Goal: Find specific page/section: Find specific page/section

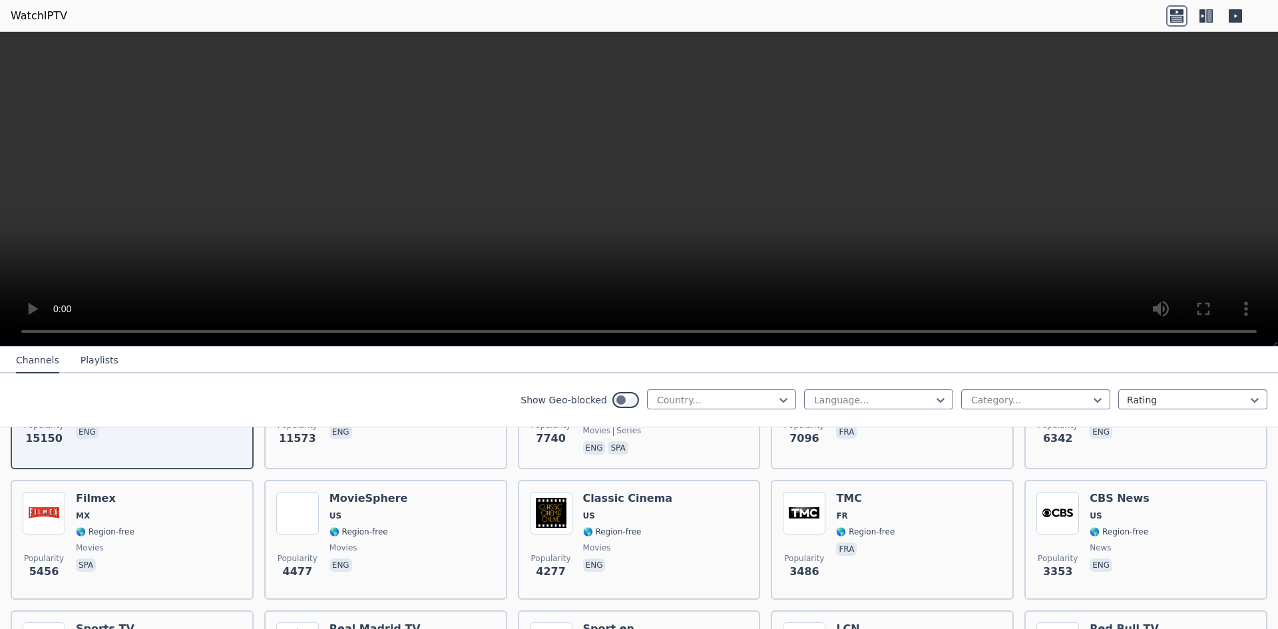
scroll to position [238, 0]
click at [670, 397] on div at bounding box center [716, 399] width 121 height 13
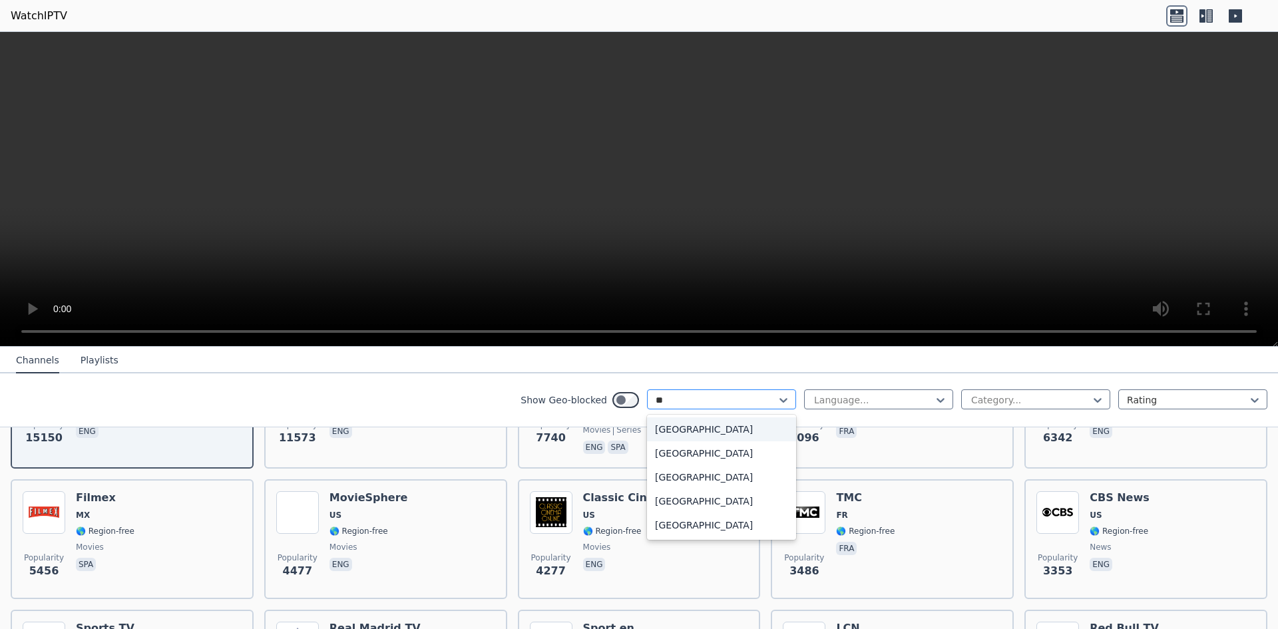
type input "***"
click at [680, 433] on div "[GEOGRAPHIC_DATA]" at bounding box center [721, 429] width 149 height 24
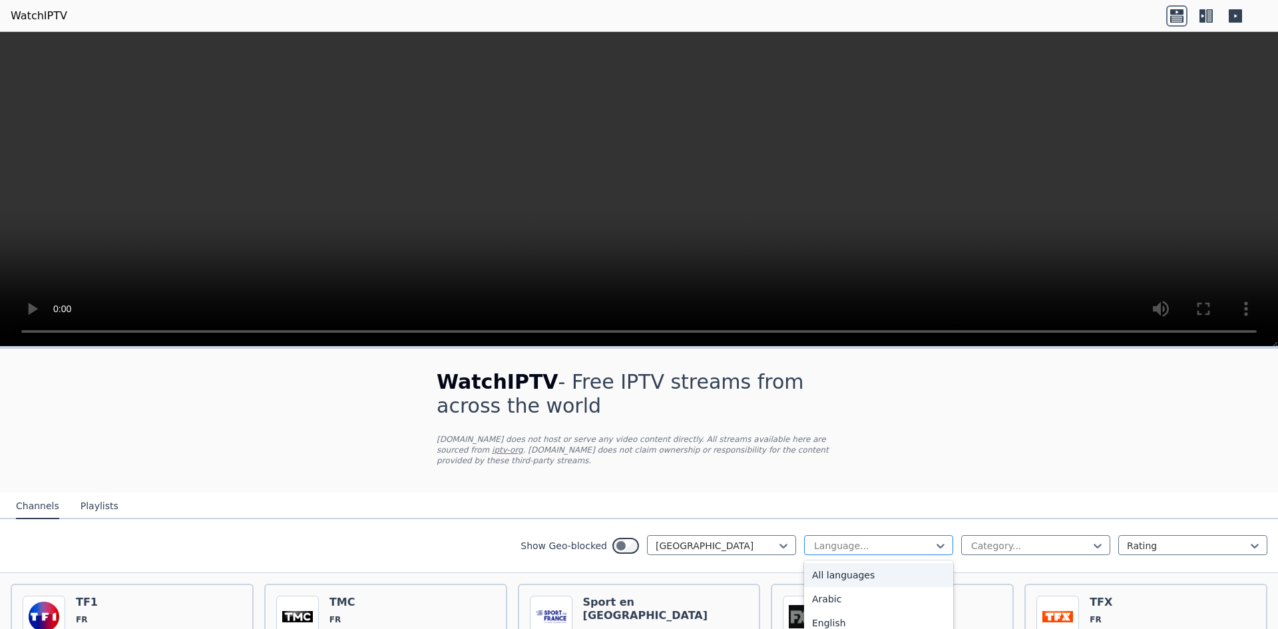
click at [839, 539] on div at bounding box center [873, 545] width 121 height 13
click at [1049, 523] on div "Show Geo-blocked France Language... Category... Rating" at bounding box center [639, 546] width 1278 height 54
click at [1044, 539] on div at bounding box center [1030, 545] width 121 height 13
type input "***"
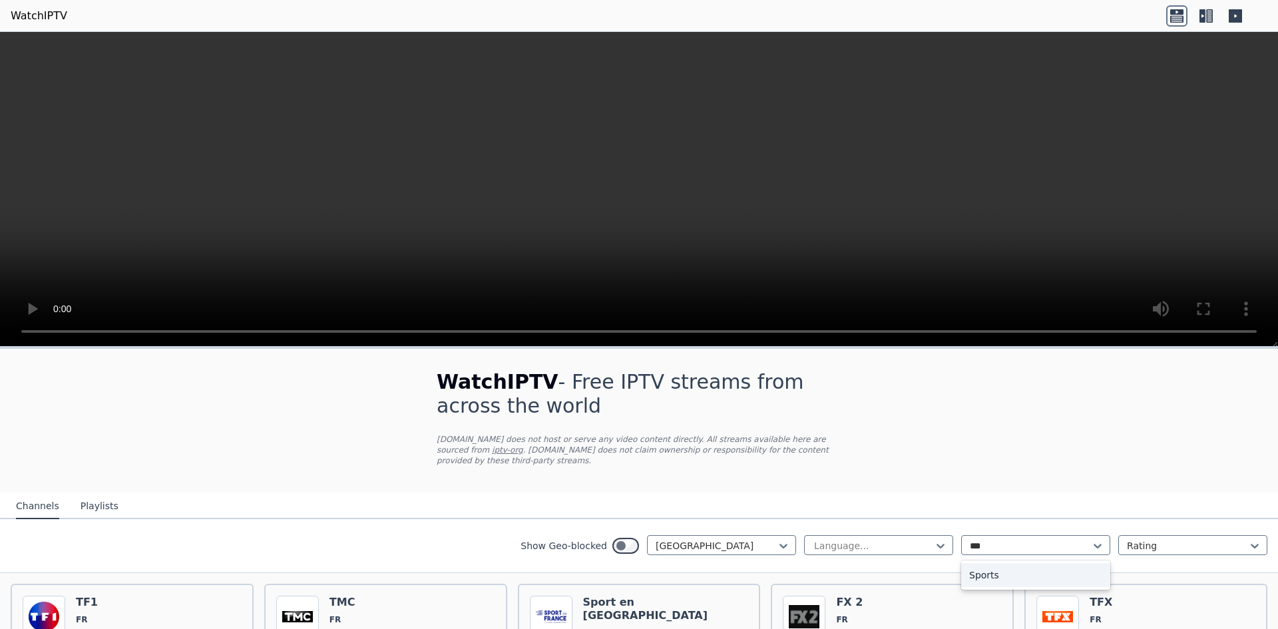
click at [1021, 563] on div "Sports" at bounding box center [1035, 575] width 149 height 24
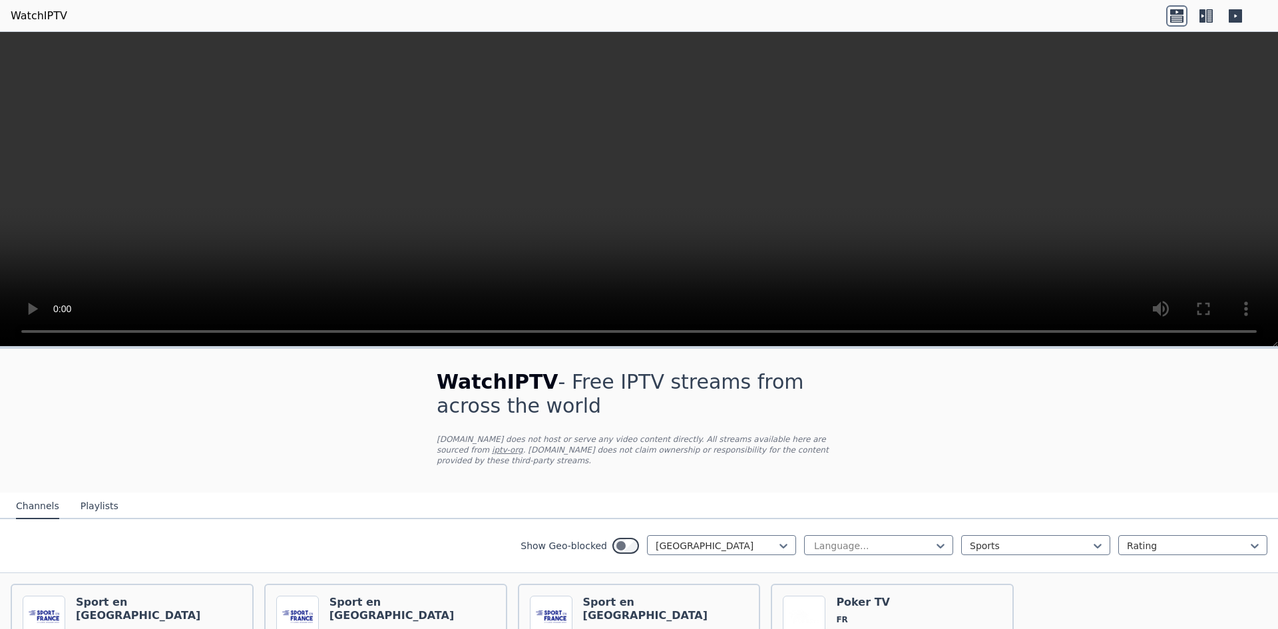
scroll to position [119, 0]
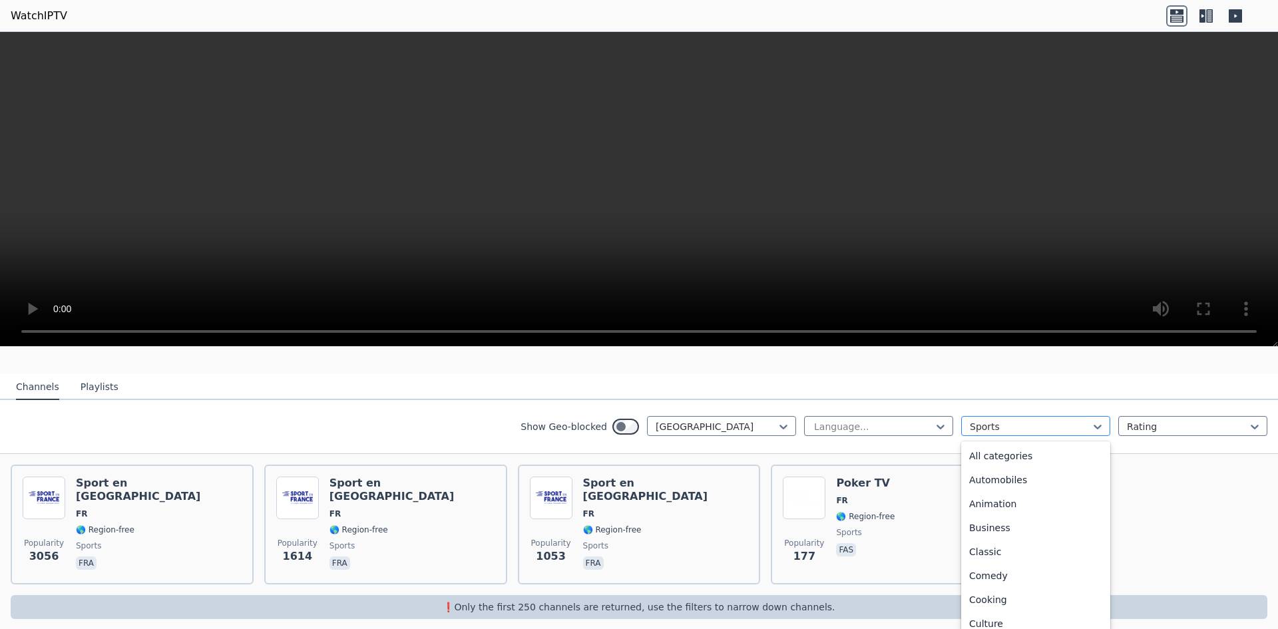
click at [1005, 416] on div "Sports" at bounding box center [1035, 426] width 149 height 20
click at [986, 446] on div "All categories" at bounding box center [1035, 456] width 149 height 24
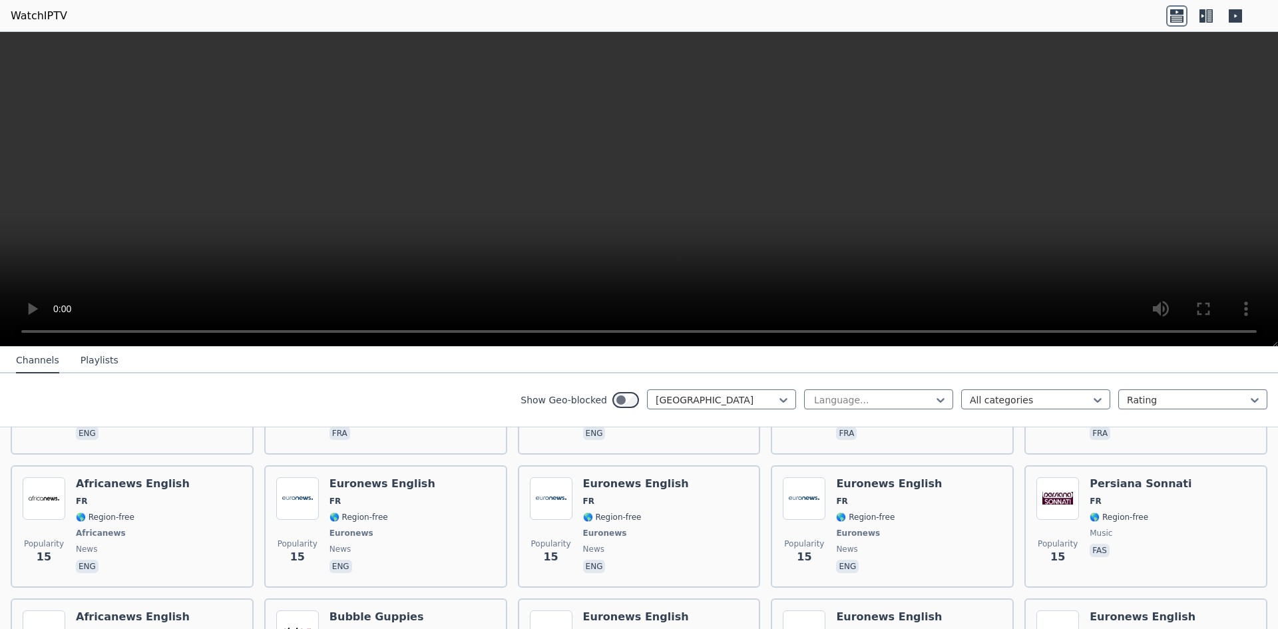
scroll to position [5704, 0]
